Goal: Task Accomplishment & Management: Complete application form

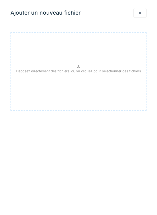
click at [81, 70] on p "Déposez directement des fichiers ici, ou cliquez pour sélectionner des fichiers" at bounding box center [78, 71] width 125 height 5
type input "**********"
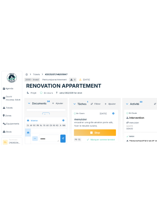
scroll to position [281, 0]
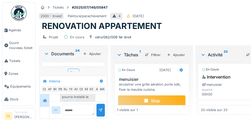
click at [81, 110] on div "Pour la cuisine voir avec menuisier si remplacement ou pas du même meuble ensui…" at bounding box center [78, 89] width 36 height 44
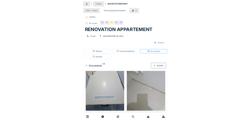
scroll to position [0, 0]
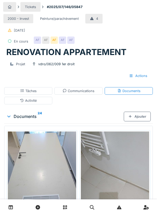
click at [138, 117] on div "Ajouter" at bounding box center [137, 117] width 27 height 10
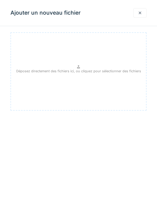
click at [146, 44] on div "Déposez directement des fichiers ici, ou cliquez pour sélectionner des fichiers" at bounding box center [78, 71] width 136 height 78
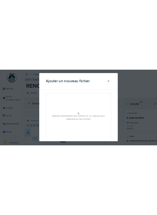
scroll to position [281, 0]
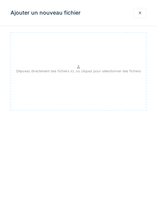
click at [76, 71] on p "Déposez directement des fichiers ici, ou cliquez pour sélectionner des fichiers" at bounding box center [78, 71] width 125 height 5
type input "**********"
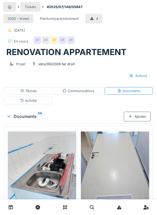
click at [137, 115] on div "Ajouter" at bounding box center [137, 117] width 27 height 10
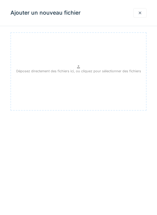
click at [77, 71] on p "Déposez directement des fichiers ici, ou cliquez pour sélectionner des fichiers" at bounding box center [78, 71] width 125 height 5
type input "**********"
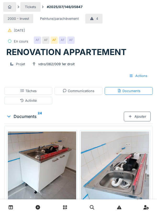
click at [80, 91] on div "Communications" at bounding box center [78, 91] width 32 height 5
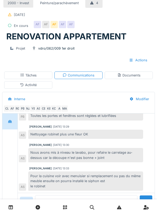
scroll to position [77, 0]
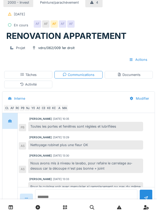
click at [62, 206] on textarea at bounding box center [86, 198] width 102 height 17
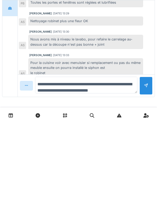
scroll to position [6, 0]
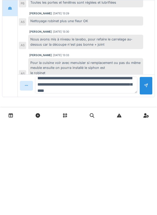
click at [113, 178] on textarea "**********" at bounding box center [86, 177] width 102 height 17
type textarea "**********"
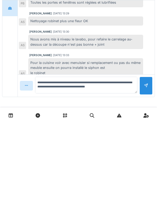
click at [144, 178] on div at bounding box center [146, 177] width 4 height 5
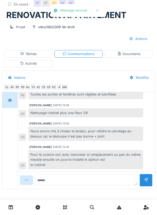
scroll to position [112, 0]
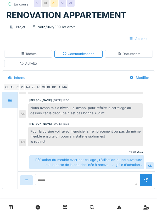
click at [37, 52] on div "Tâches" at bounding box center [28, 54] width 48 height 8
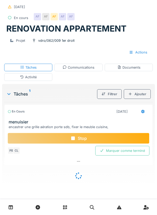
scroll to position [16, 0]
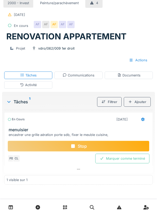
click at [141, 118] on icon at bounding box center [142, 119] width 4 height 3
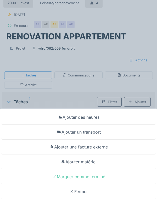
click at [93, 131] on div "Ajouter un transport" at bounding box center [78, 132] width 154 height 15
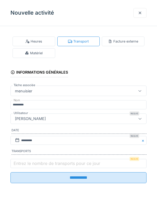
click at [27, 166] on label "Entrez le nombre de transports pour ce jour" at bounding box center [57, 163] width 89 height 6
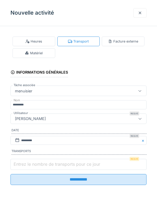
click at [27, 166] on input "Entrez le nombre de transports pour ce jour" at bounding box center [78, 164] width 136 height 11
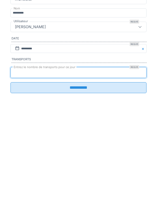
type input "*"
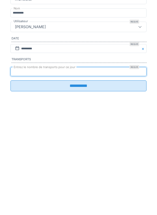
click at [81, 183] on input "**********" at bounding box center [78, 177] width 136 height 11
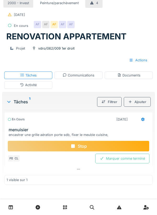
click at [142, 118] on icon at bounding box center [142, 120] width 3 height 4
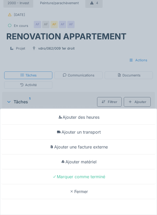
click at [94, 164] on div "Ajouter matériel" at bounding box center [78, 162] width 154 height 15
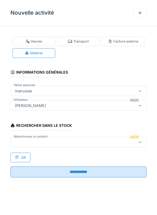
click at [37, 142] on div at bounding box center [70, 142] width 114 height 6
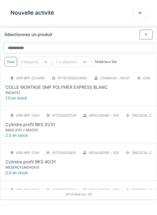
scroll to position [0, 0]
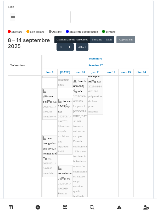
scroll to position [107, 0]
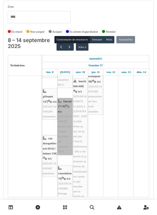
click at [63, 144] on link "foucart 27-35 | n/a 2025/08/146/06702 Sécurisation après exultions des squatteu…" at bounding box center [64, 126] width 15 height 57
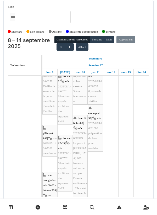
scroll to position [70, 0]
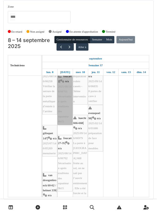
click at [62, 92] on link "foucart 2 | n/a 2025/08/146/06701 Sécurisation après exultions des squatteur 8h…" at bounding box center [64, 99] width 15 height 52
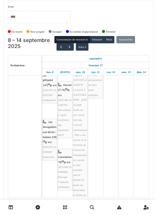
scroll to position [123, 0]
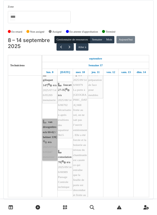
click at [49, 134] on link "van droogenbroeck 60-62 / helmet 339 | n/a 2025/07/146/05847 menuisier" at bounding box center [49, 140] width 15 height 42
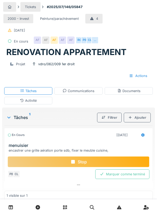
click at [77, 159] on div "Stop" at bounding box center [79, 161] width 142 height 11
